Goal: Transaction & Acquisition: Purchase product/service

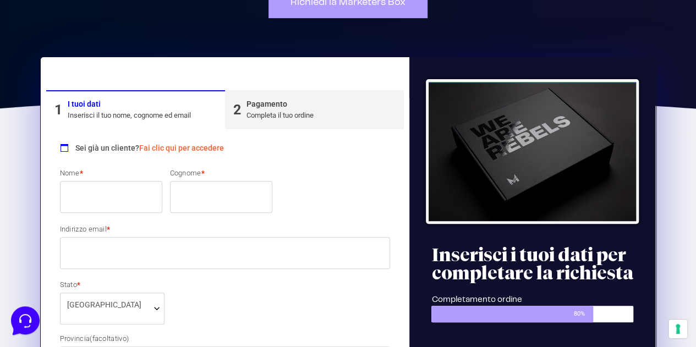
click at [114, 115] on div "Inserisci il tuo nome, cognome ed email" at bounding box center [129, 115] width 123 height 11
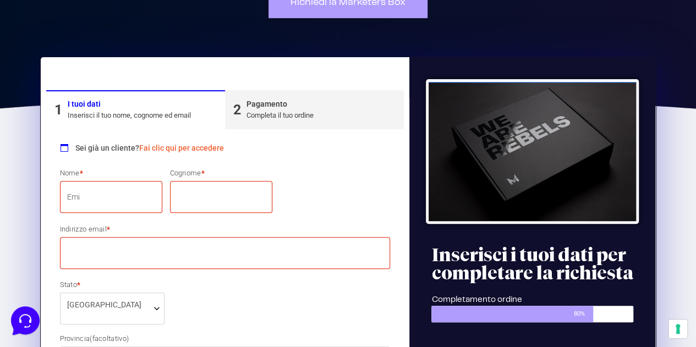
type input "[PERSON_NAME]"
type input "Forzenigo"
type input "[EMAIL_ADDRESS][DOMAIN_NAME]"
select select "IT"
type input "Turbigo"
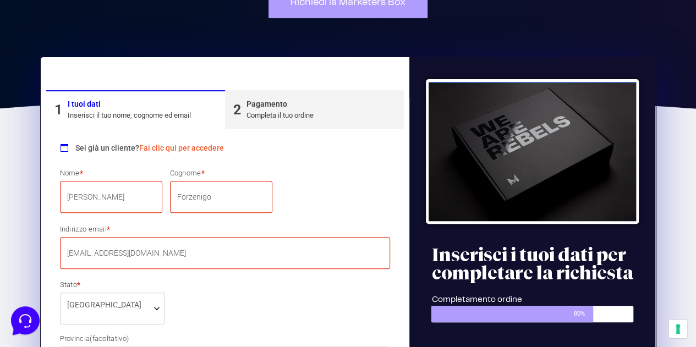
type input "8"
type input "20029"
type input "3489926640"
select select "IT"
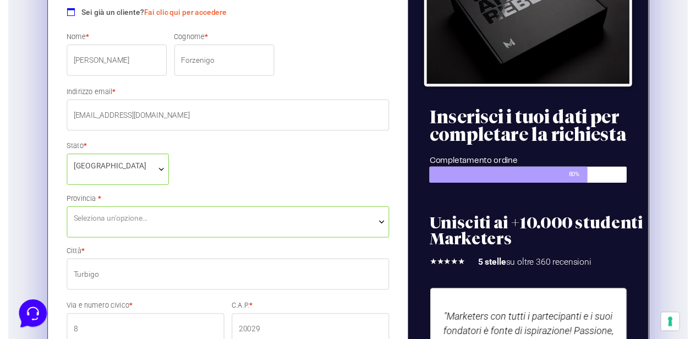
scroll to position [277, 0]
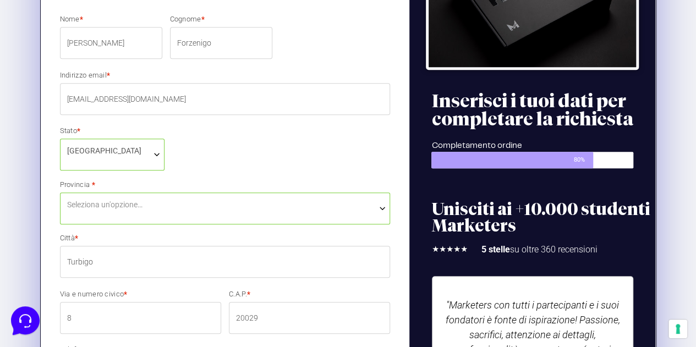
click at [141, 152] on span "[GEOGRAPHIC_DATA]" at bounding box center [112, 151] width 91 height 12
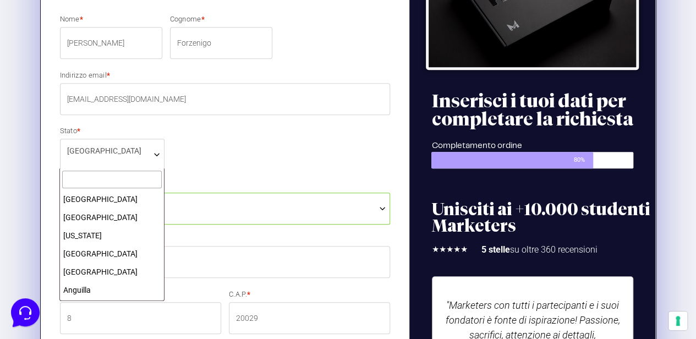
scroll to position [2008, 0]
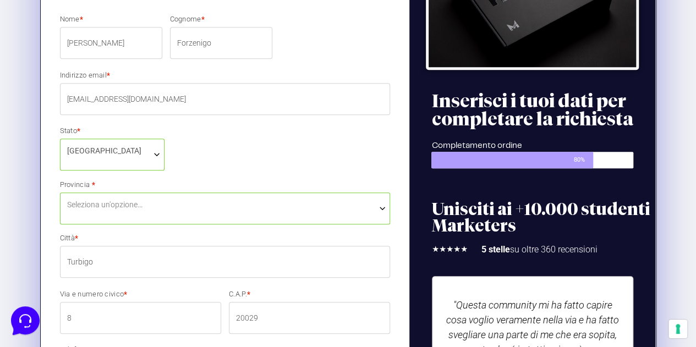
click at [172, 205] on span "Seleziona un'opzione…" at bounding box center [225, 205] width 316 height 12
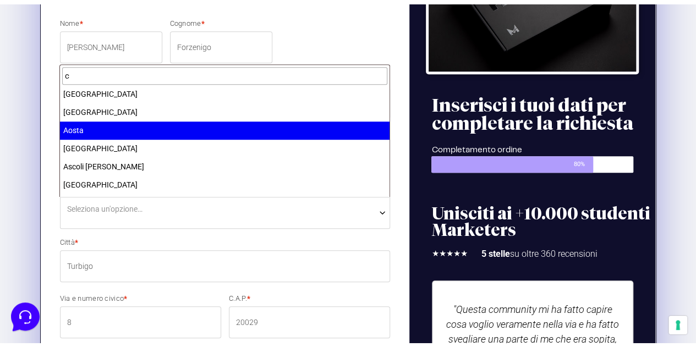
scroll to position [0, 0]
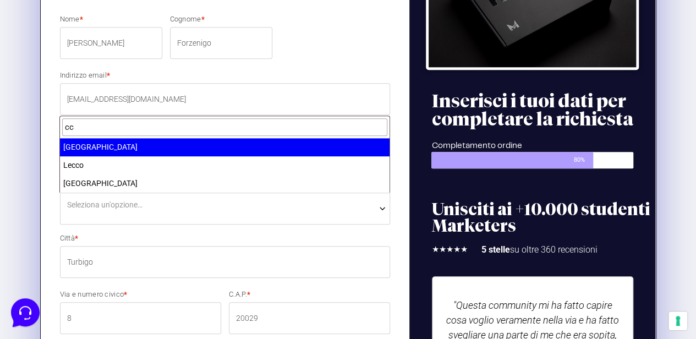
type input "cc"
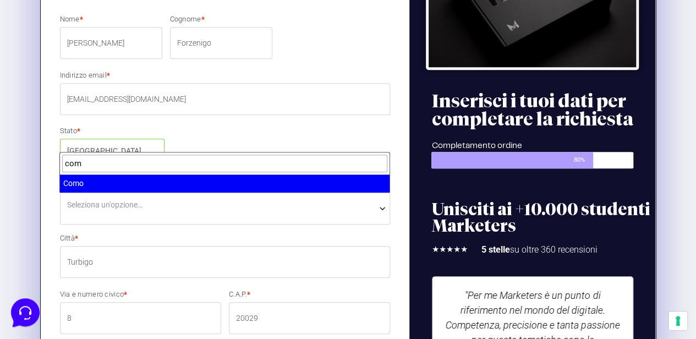
type input "com"
select select "CO"
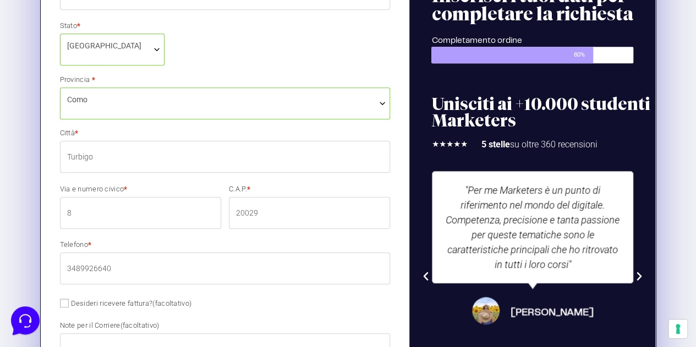
scroll to position [383, 0]
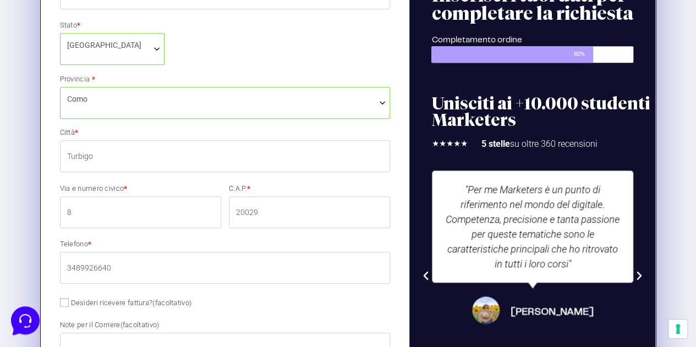
click at [120, 160] on input "Turbigo" at bounding box center [225, 156] width 330 height 32
drag, startPoint x: 137, startPoint y: 159, endPoint x: 20, endPoint y: 136, distance: 119.3
click at [20, 136] on section "1 I tuoi dati Inserisci il tuo nome, cognome ed email 2 Pagamento Completa il t…" at bounding box center [348, 315] width 696 height 883
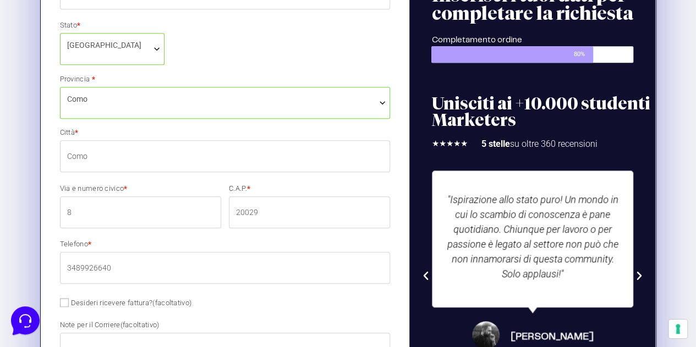
type input "Como"
click at [111, 216] on input "8" at bounding box center [140, 212] width 161 height 32
click at [273, 214] on input "20029" at bounding box center [309, 212] width 161 height 32
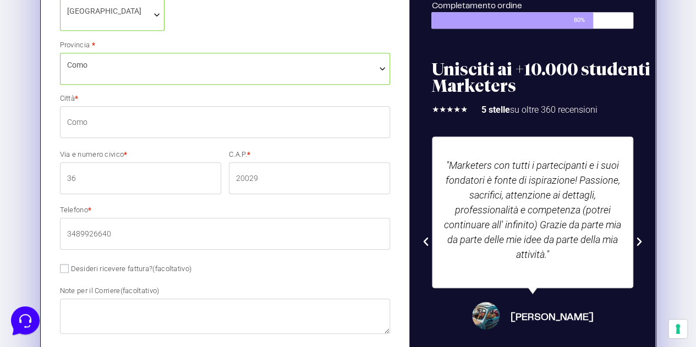
scroll to position [415, 0]
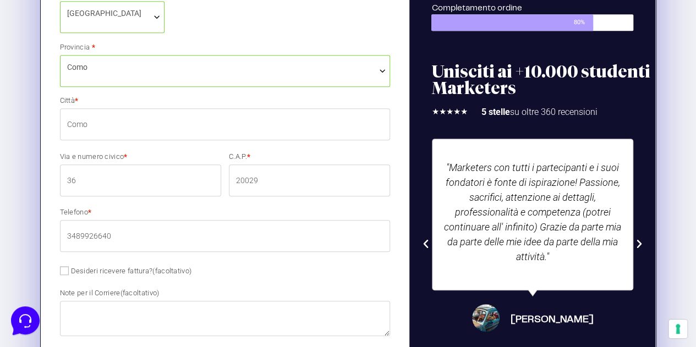
drag, startPoint x: 97, startPoint y: 175, endPoint x: 0, endPoint y: 171, distance: 96.9
click at [0, 171] on section "1 I tuoi dati Inserisci il tuo nome, cognome ed email 2 Pagamento Completa il t…" at bounding box center [348, 283] width 696 height 883
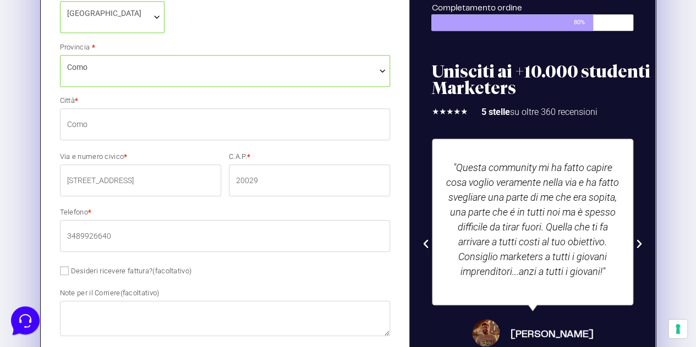
type input "[STREET_ADDRESS]"
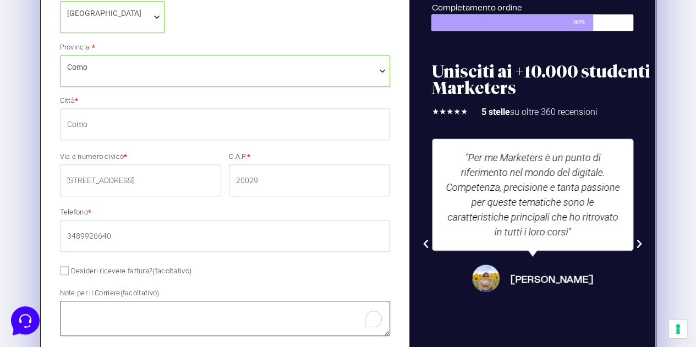
drag, startPoint x: 107, startPoint y: 325, endPoint x: 79, endPoint y: 315, distance: 29.7
click at [79, 315] on textarea "Note per il Corriere (facoltativo)" at bounding box center [225, 318] width 330 height 35
type textarea "L"
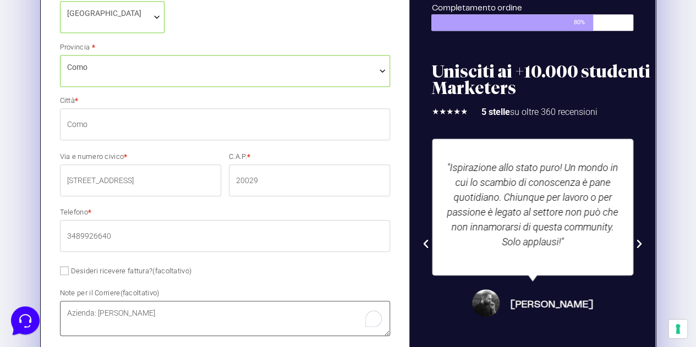
type textarea "Azienda: [PERSON_NAME]"
drag, startPoint x: 297, startPoint y: 175, endPoint x: 140, endPoint y: 162, distance: 157.3
click at [140, 162] on div "Nome * [PERSON_NAME] * Forzenigo Indirizzo email * [EMAIL_ADDRESS][DOMAIN_NAME]…" at bounding box center [225, 154] width 338 height 557
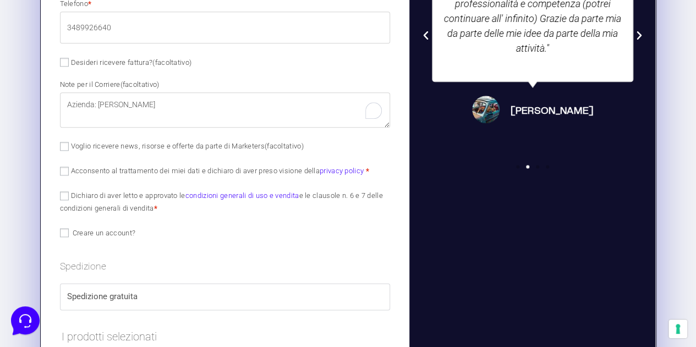
scroll to position [626, 0]
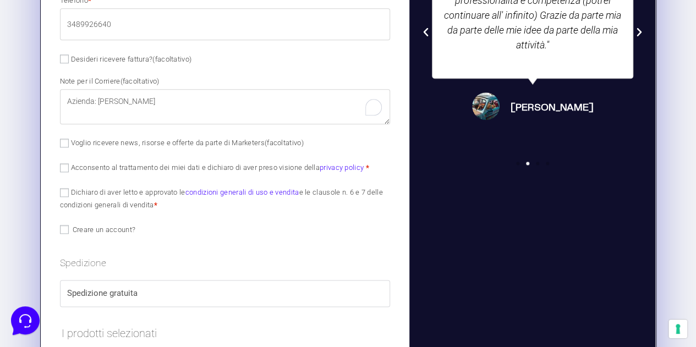
type input "22100"
click at [85, 167] on label "Acconsento al trattamento dei miei dati e dichiaro di aver preso visione della …" at bounding box center [214, 167] width 309 height 8
click at [69, 167] on input "Acconsento al trattamento dei miei dati e dichiaro di aver preso visione della …" at bounding box center [64, 167] width 9 height 9
checkbox input "true"
click at [59, 198] on p "Dichiaro di aver letto e approvato le condizioni generali di uso e vendita e le…" at bounding box center [225, 198] width 338 height 28
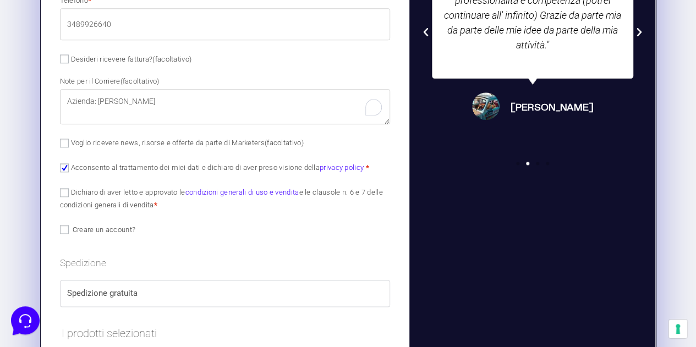
click at [69, 194] on label "Dichiaro di aver letto e approvato le condizioni generali di uso e vendita e le…" at bounding box center [221, 198] width 323 height 21
click at [69, 194] on input "Dichiaro di aver letto e approvato le condizioni generali di uso e vendita e le…" at bounding box center [64, 192] width 9 height 9
checkbox input "true"
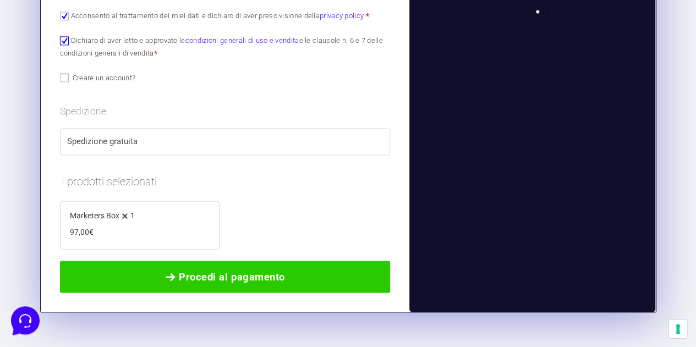
scroll to position [782, 0]
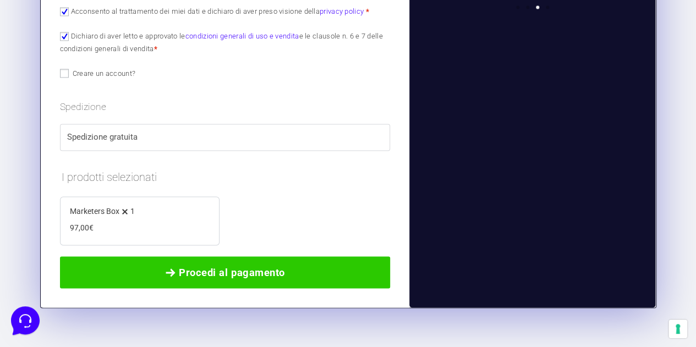
drag, startPoint x: 239, startPoint y: 272, endPoint x: 129, endPoint y: 284, distance: 110.6
click at [129, 284] on link "Procedi al pagamento" at bounding box center [225, 272] width 330 height 32
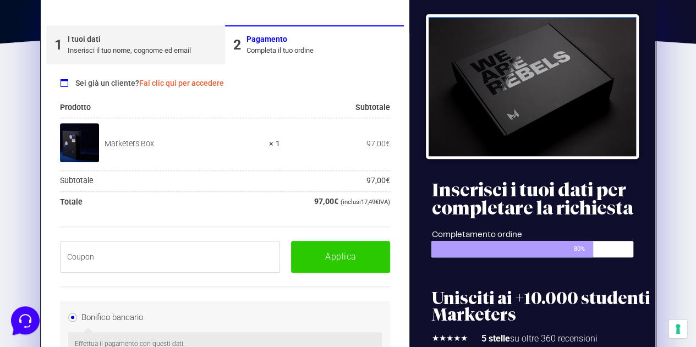
scroll to position [185, 0]
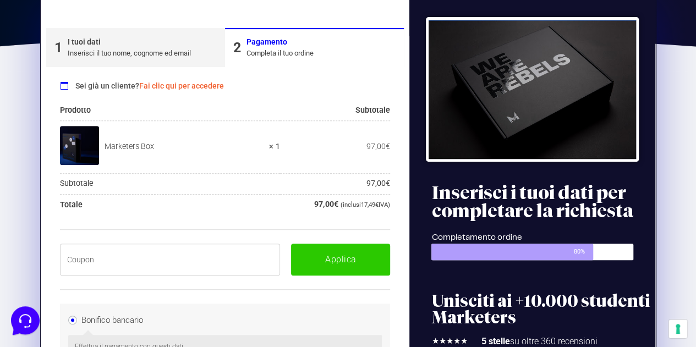
click at [145, 262] on input "text" at bounding box center [170, 260] width 221 height 32
paste input "BOXPRO100OFF"
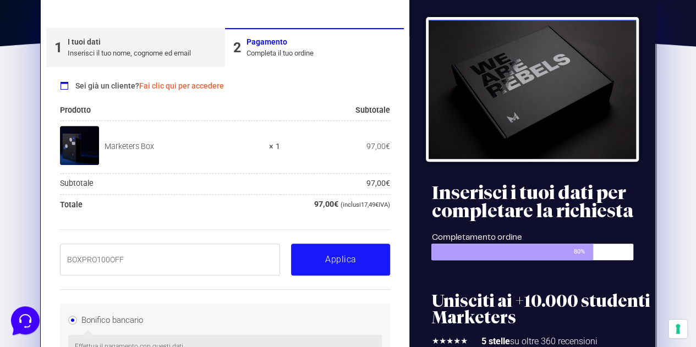
type input "BOXPRO100OFF"
click at [324, 256] on button "Applica" at bounding box center [340, 260] width 99 height 32
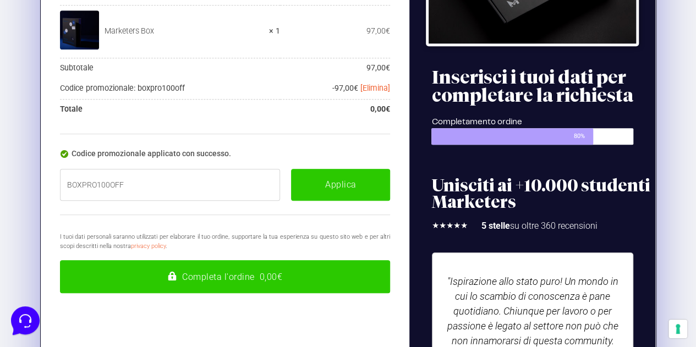
scroll to position [301, 0]
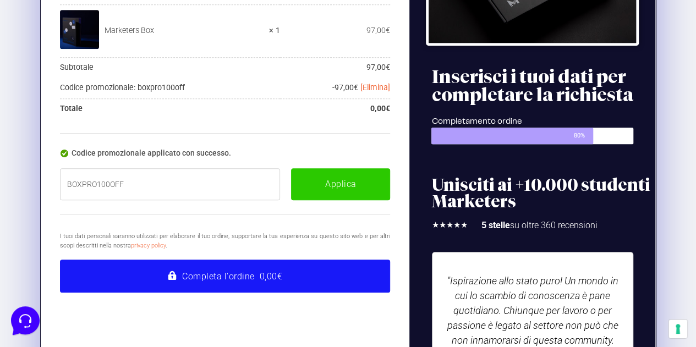
click at [247, 270] on button "Completa l'ordine 0,00€" at bounding box center [225, 276] width 330 height 33
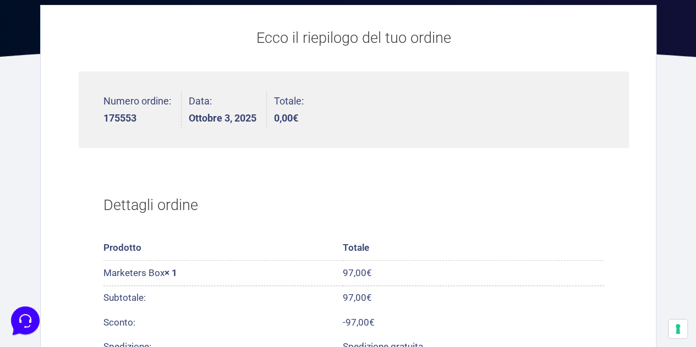
scroll to position [150, 0]
